Goal: Information Seeking & Learning: Learn about a topic

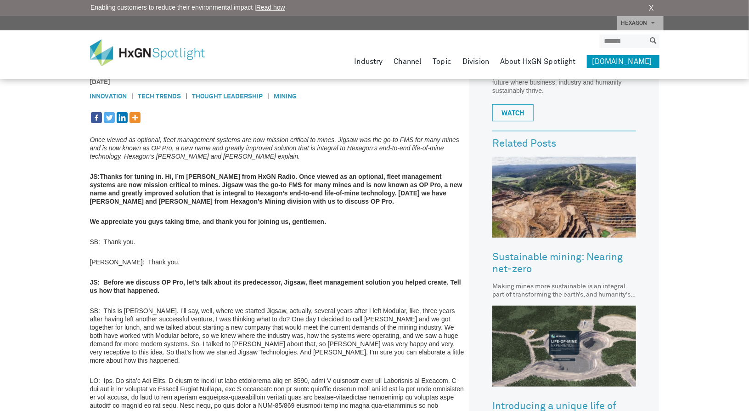
scroll to position [184, 0]
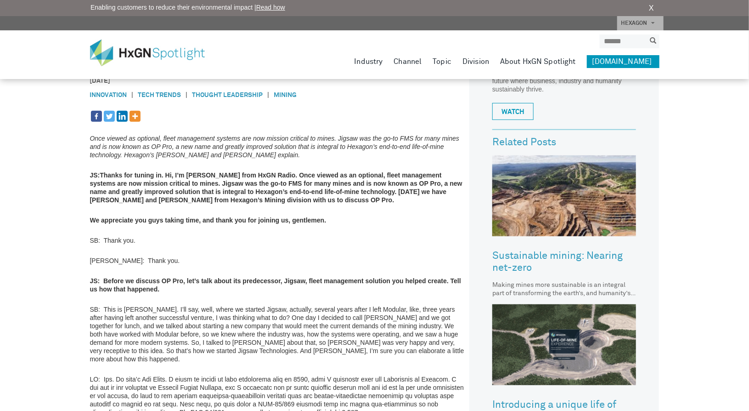
drag, startPoint x: 92, startPoint y: 146, endPoint x: 170, endPoint y: 146, distance: 78.5
click at [170, 146] on em "Once viewed as optional, fleet management systems are now mission critical to m…" at bounding box center [275, 147] width 370 height 24
click at [183, 146] on em "Once viewed as optional, fleet management systems are now mission critical to m…" at bounding box center [275, 147] width 370 height 24
drag, startPoint x: 282, startPoint y: 153, endPoint x: 87, endPoint y: 136, distance: 195.5
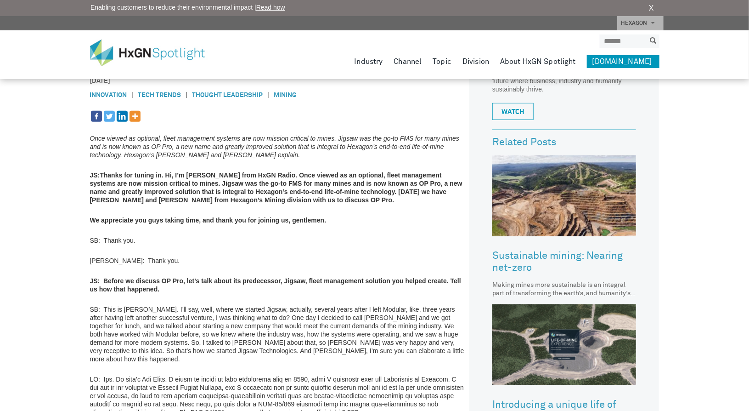
click at [289, 156] on p "Once viewed as optional, fleet management systems are now mission critical to m…" at bounding box center [277, 146] width 375 height 25
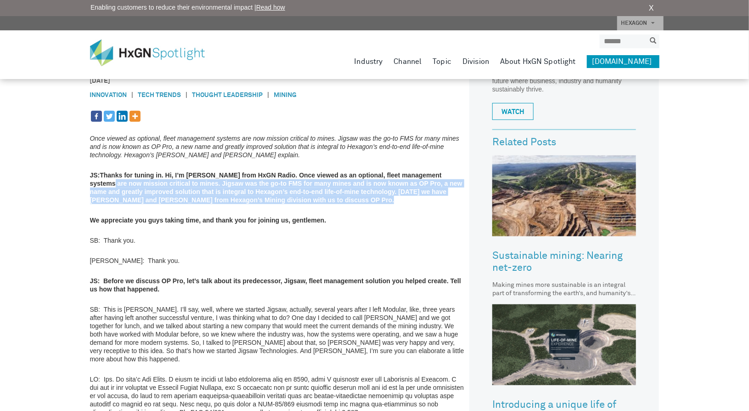
drag, startPoint x: 360, startPoint y: 200, endPoint x: 91, endPoint y: 181, distance: 269.7
click at [91, 181] on p "JS: Thanks for tuning in. Hi, I’m [PERSON_NAME] from HxGN Radio. Once viewed as…" at bounding box center [277, 187] width 375 height 33
